Goal: Find specific page/section: Find specific page/section

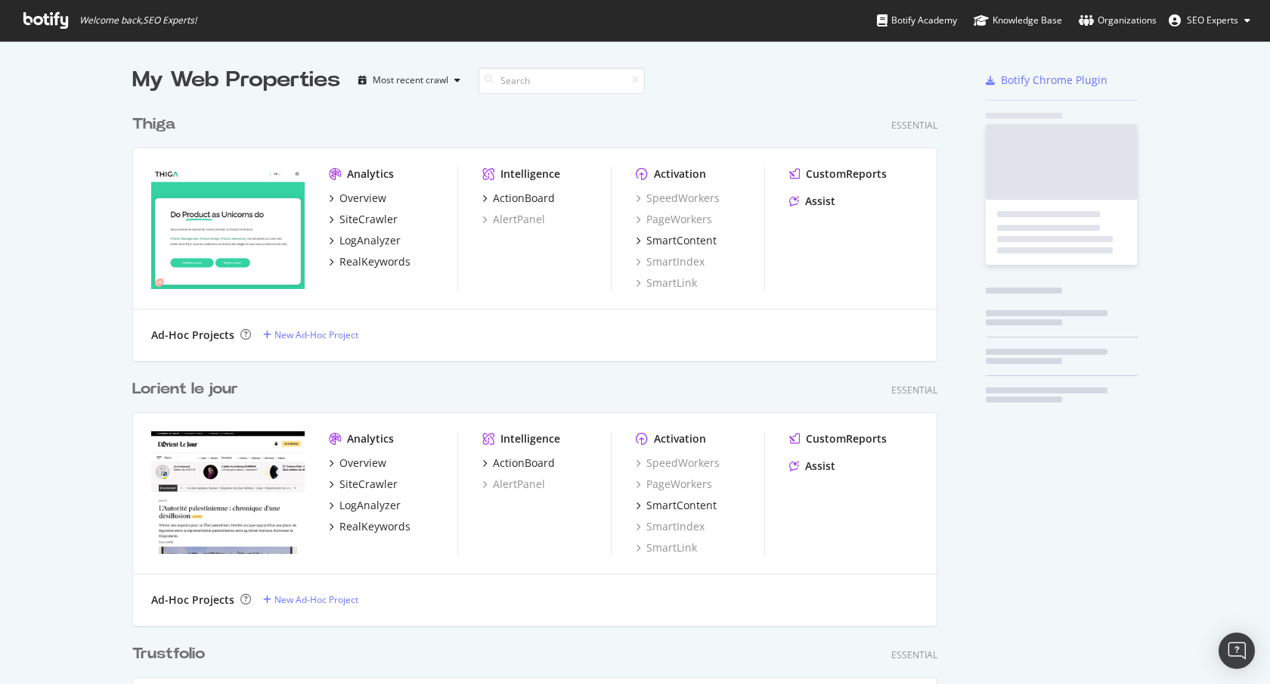
scroll to position [5448, 806]
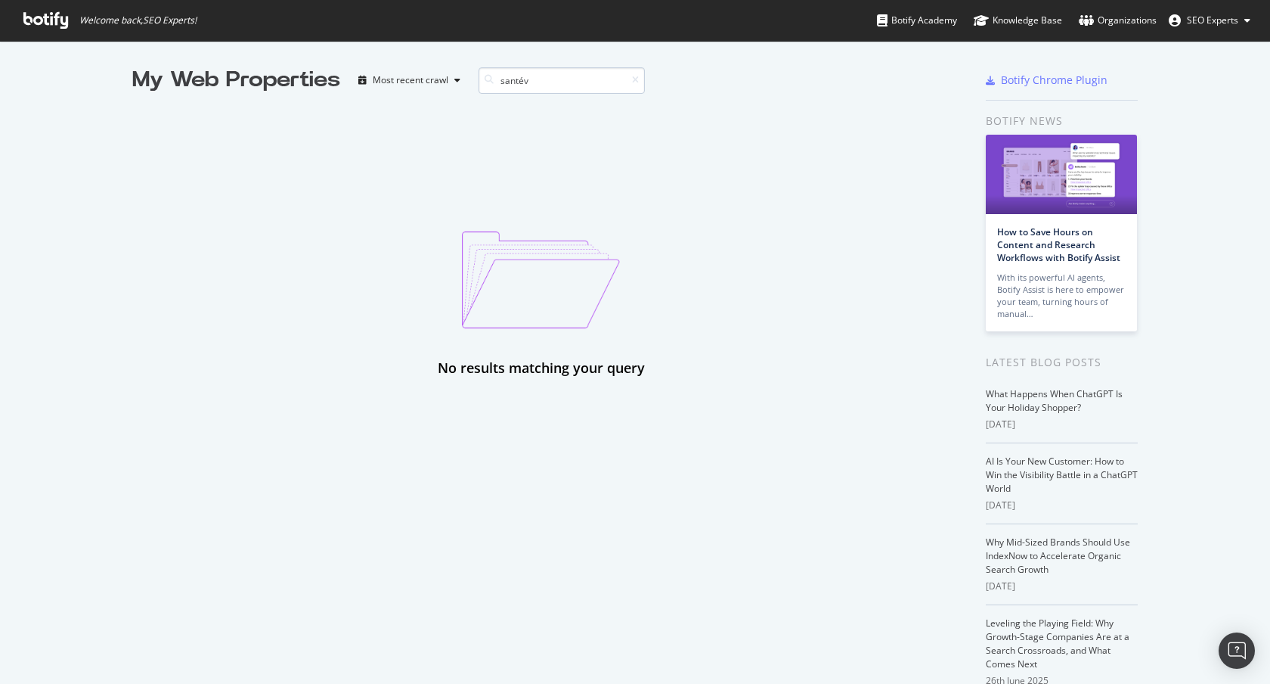
drag, startPoint x: 511, startPoint y: 80, endPoint x: 549, endPoint y: 82, distance: 37.9
click at [549, 82] on input "santév" at bounding box center [562, 80] width 166 height 26
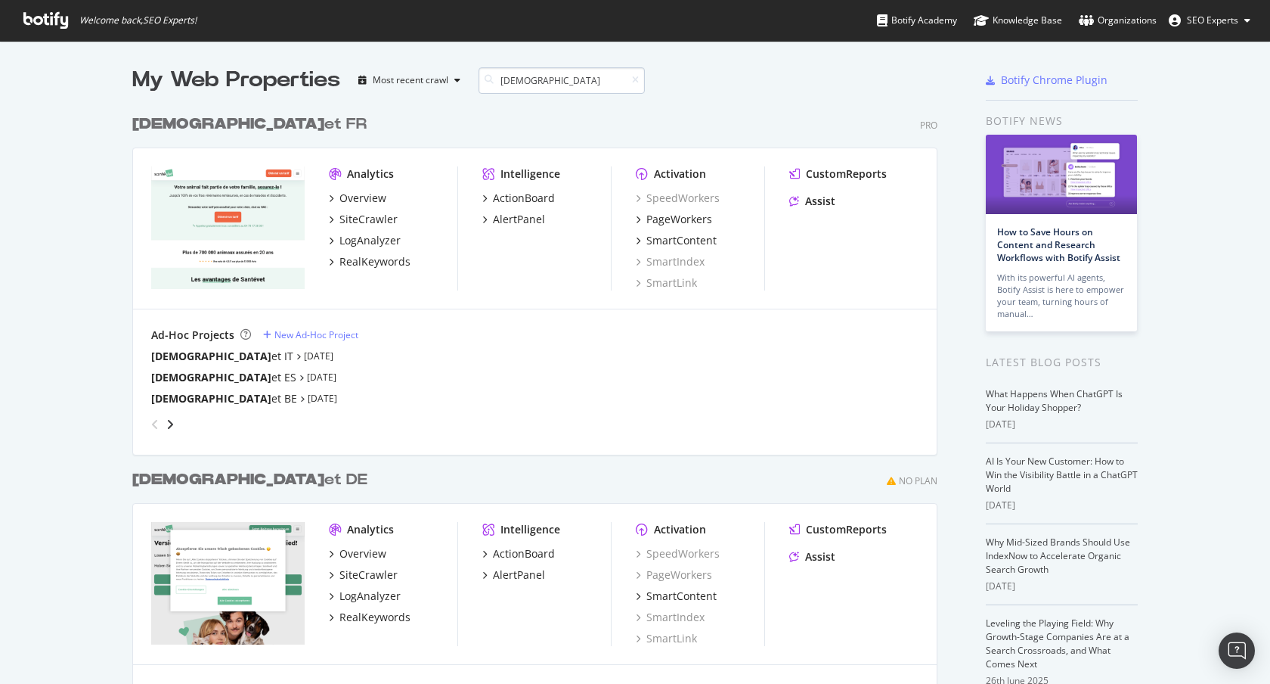
scroll to position [630, 806]
type input "[DEMOGRAPHIC_DATA]"
click at [169, 421] on div "angle-right" at bounding box center [170, 424] width 11 height 15
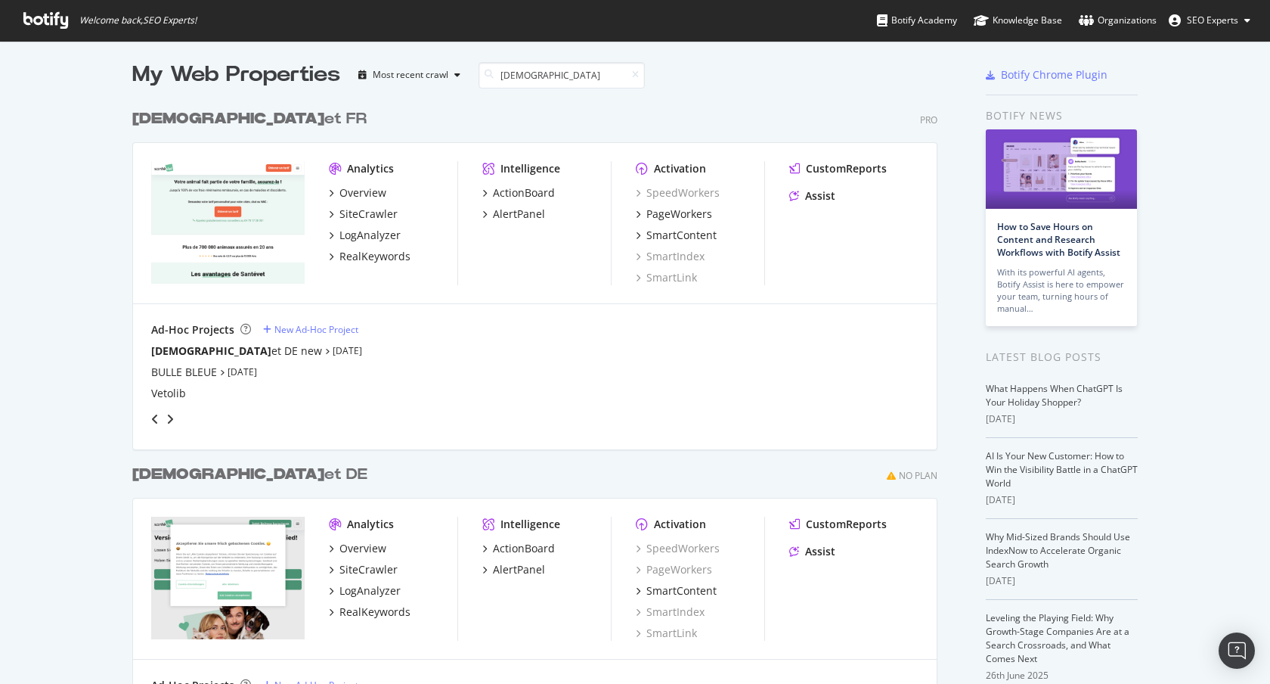
scroll to position [83, 0]
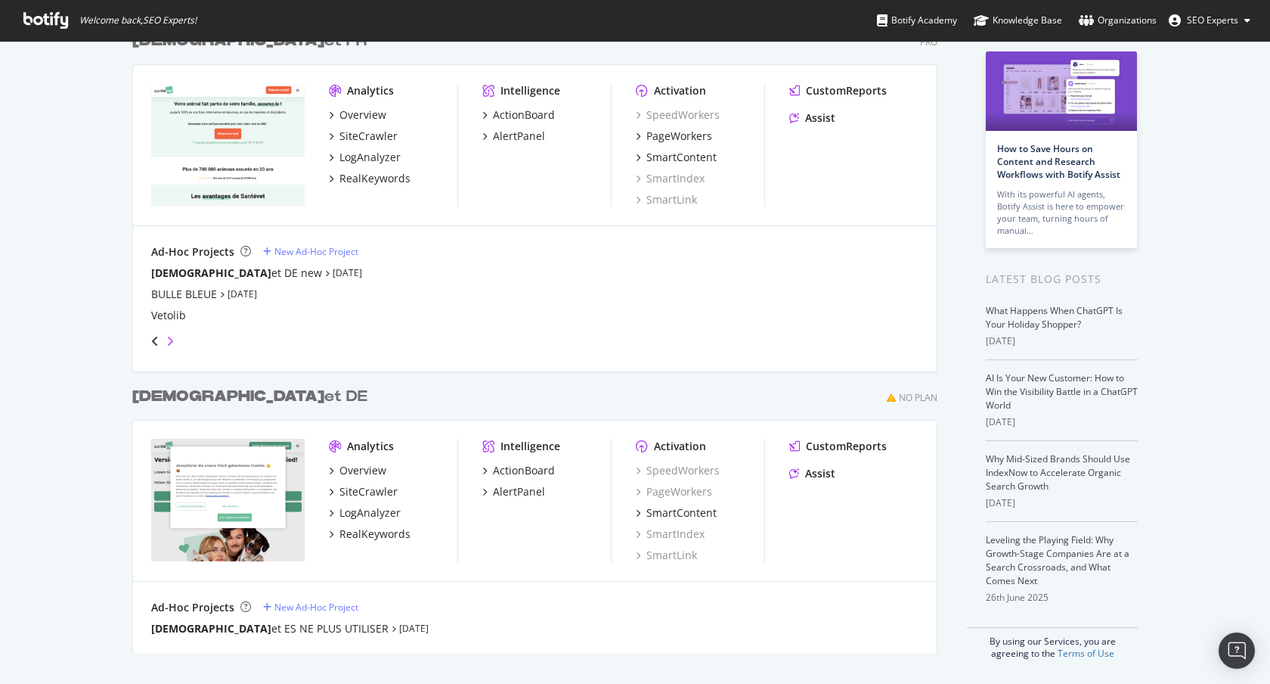
click at [166, 341] on icon "angle-right" at bounding box center [170, 341] width 8 height 12
click at [151, 340] on icon "angle-left" at bounding box center [155, 341] width 8 height 12
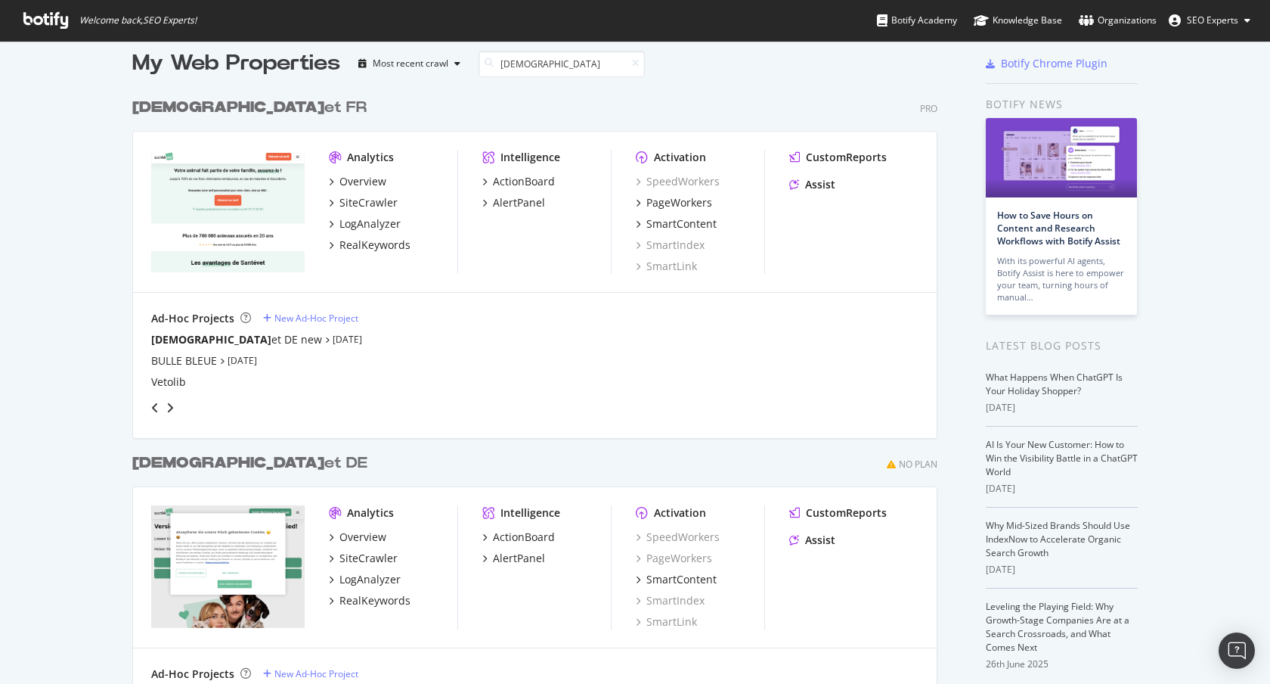
scroll to position [0, 0]
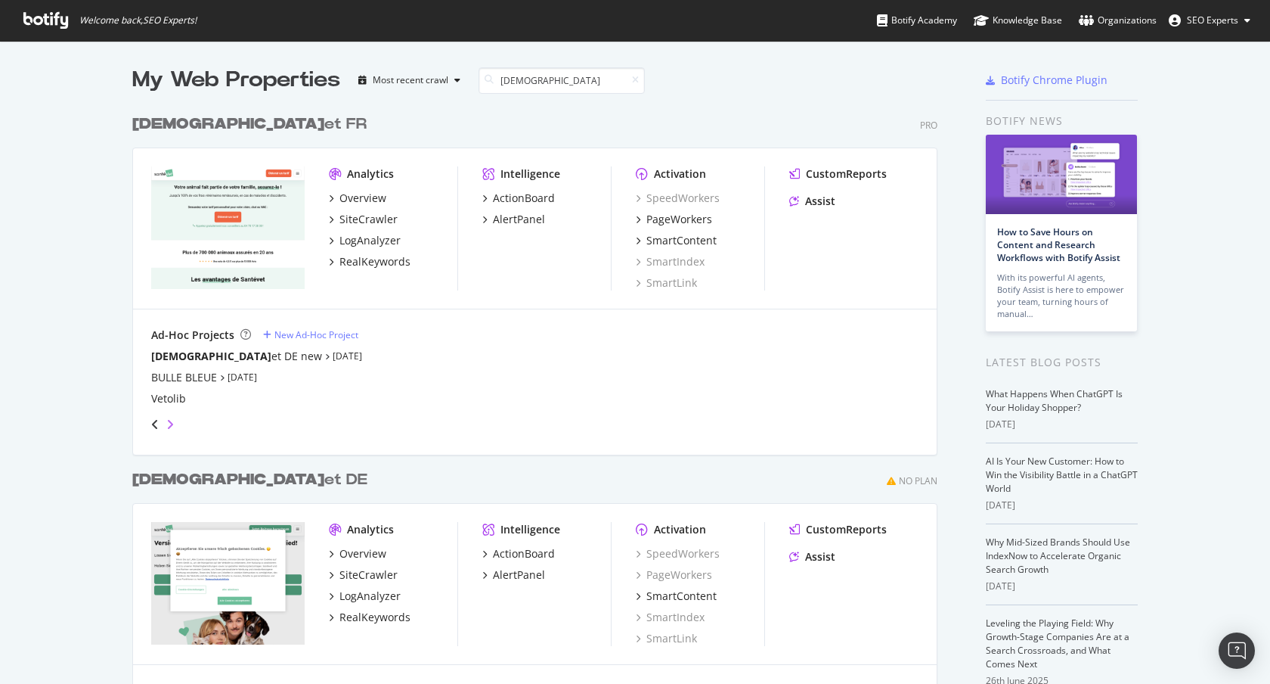
click at [166, 423] on icon "angle-right" at bounding box center [170, 424] width 8 height 12
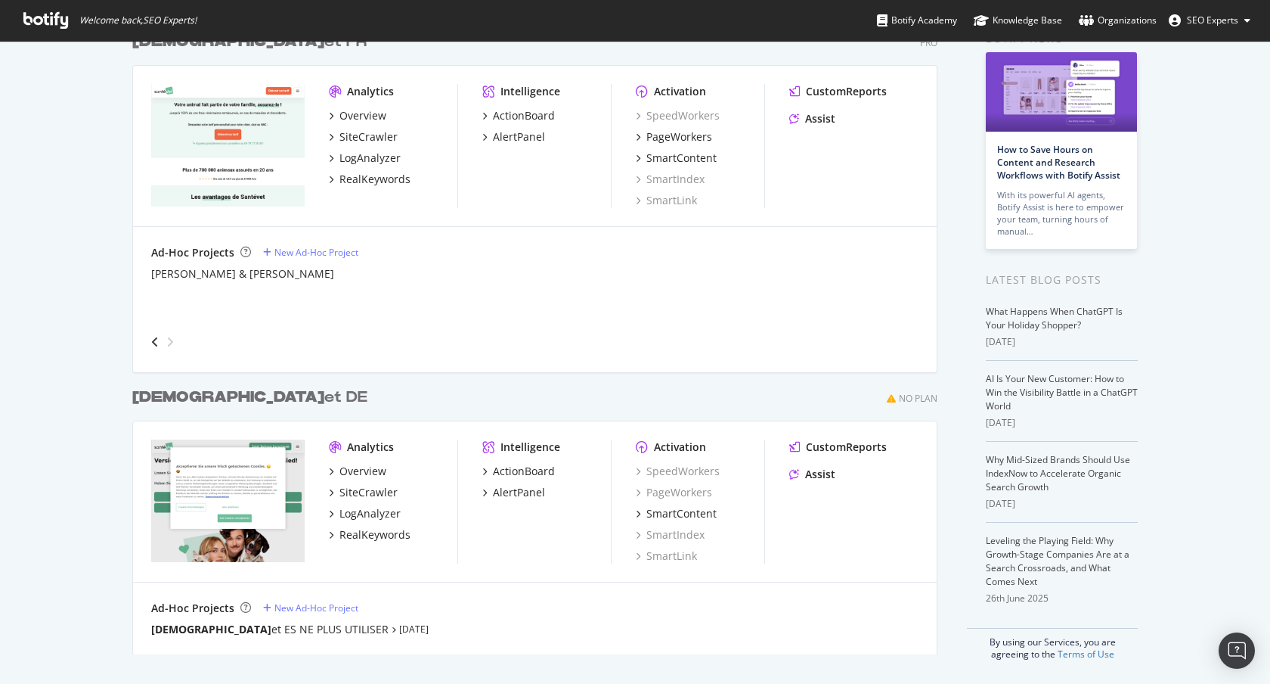
scroll to position [83, 0]
click at [272, 628] on div "[DEMOGRAPHIC_DATA] et ES NE PLUS UTILISER" at bounding box center [269, 628] width 237 height 15
